Goal: Navigation & Orientation: Find specific page/section

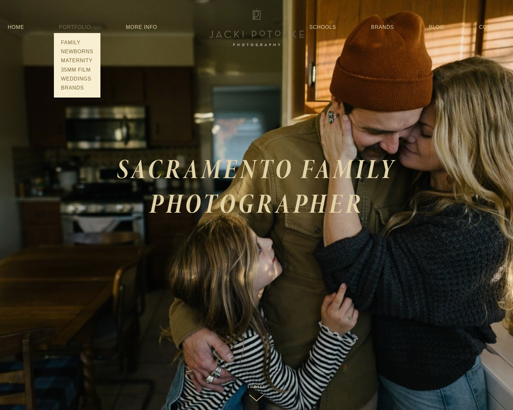
click at [83, 30] on span "Portfolio Family Newborns Maternity 35mm Film Weddings Brands" at bounding box center [75, 27] width 32 height 12
click at [80, 50] on link "Newborns" at bounding box center [77, 51] width 36 height 9
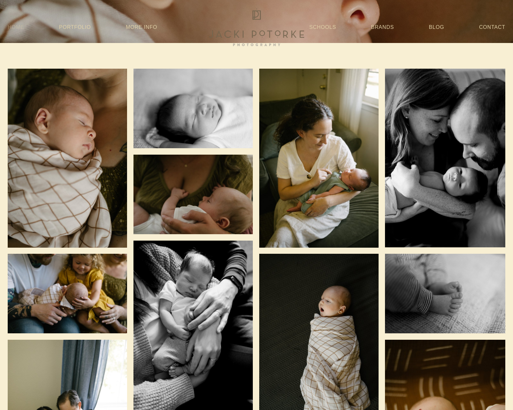
click at [13, 27] on link "Home" at bounding box center [16, 27] width 16 height 12
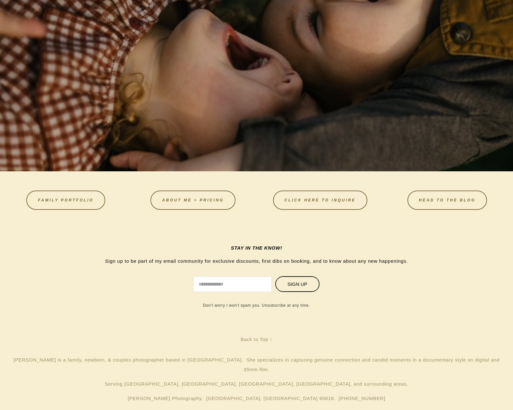
scroll to position [2698, 0]
click at [101, 201] on link "FAMILY PORTFOLIO" at bounding box center [65, 200] width 79 height 19
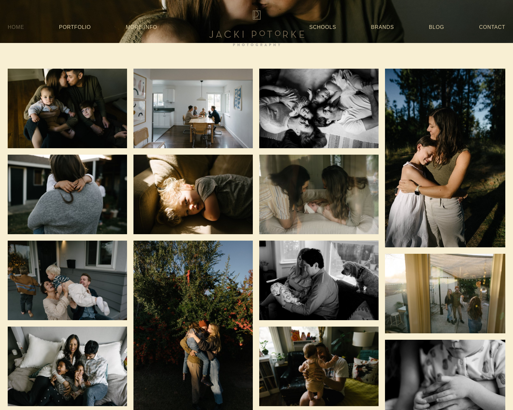
click at [17, 27] on link "Home" at bounding box center [16, 27] width 16 height 12
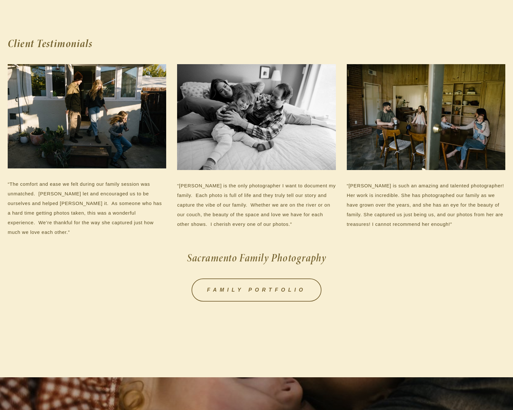
scroll to position [2085, 0]
